Goal: Navigation & Orientation: Find specific page/section

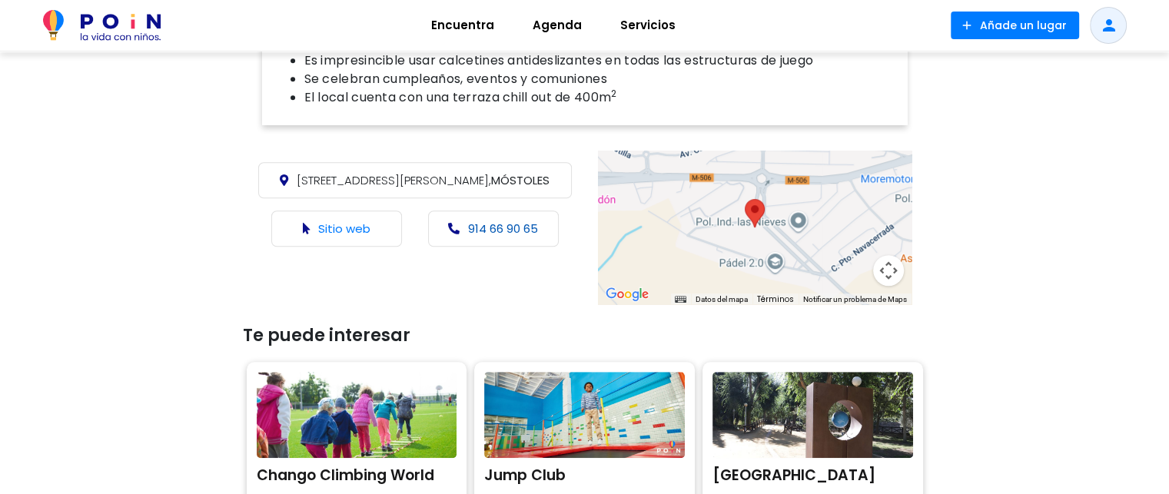
scroll to position [1076, 0]
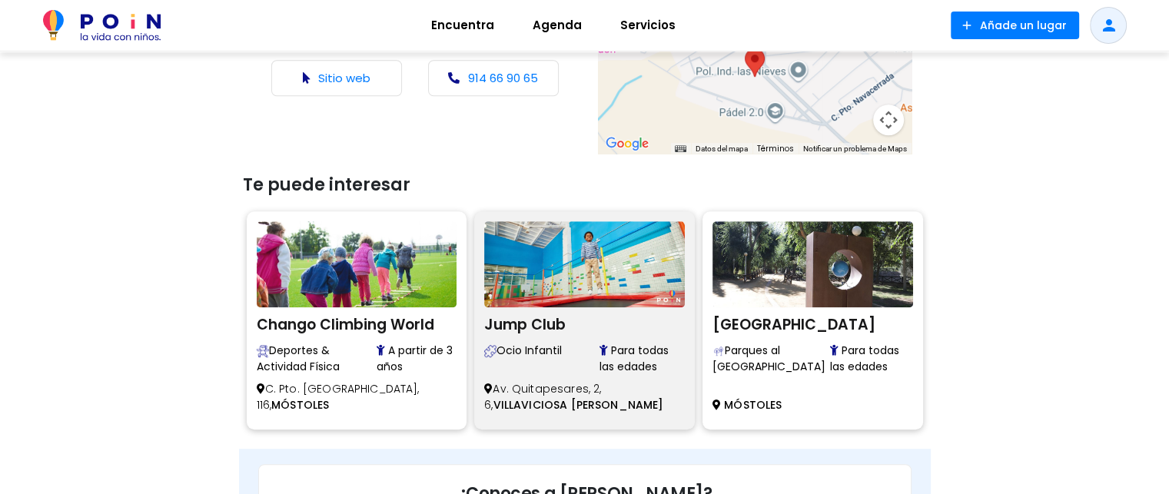
click at [537, 294] on img at bounding box center [584, 264] width 201 height 86
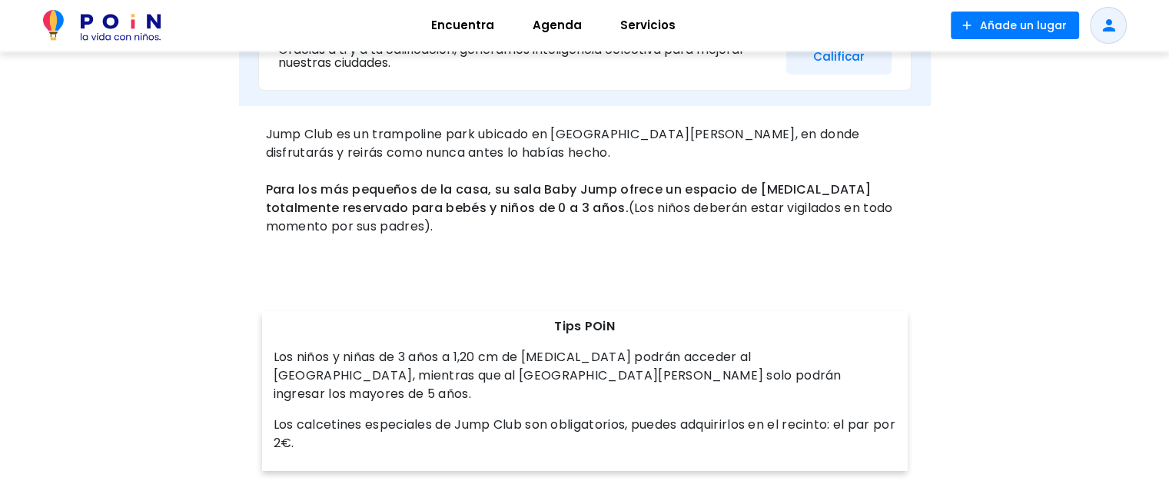
scroll to position [118, 0]
